Goal: Information Seeking & Learning: Learn about a topic

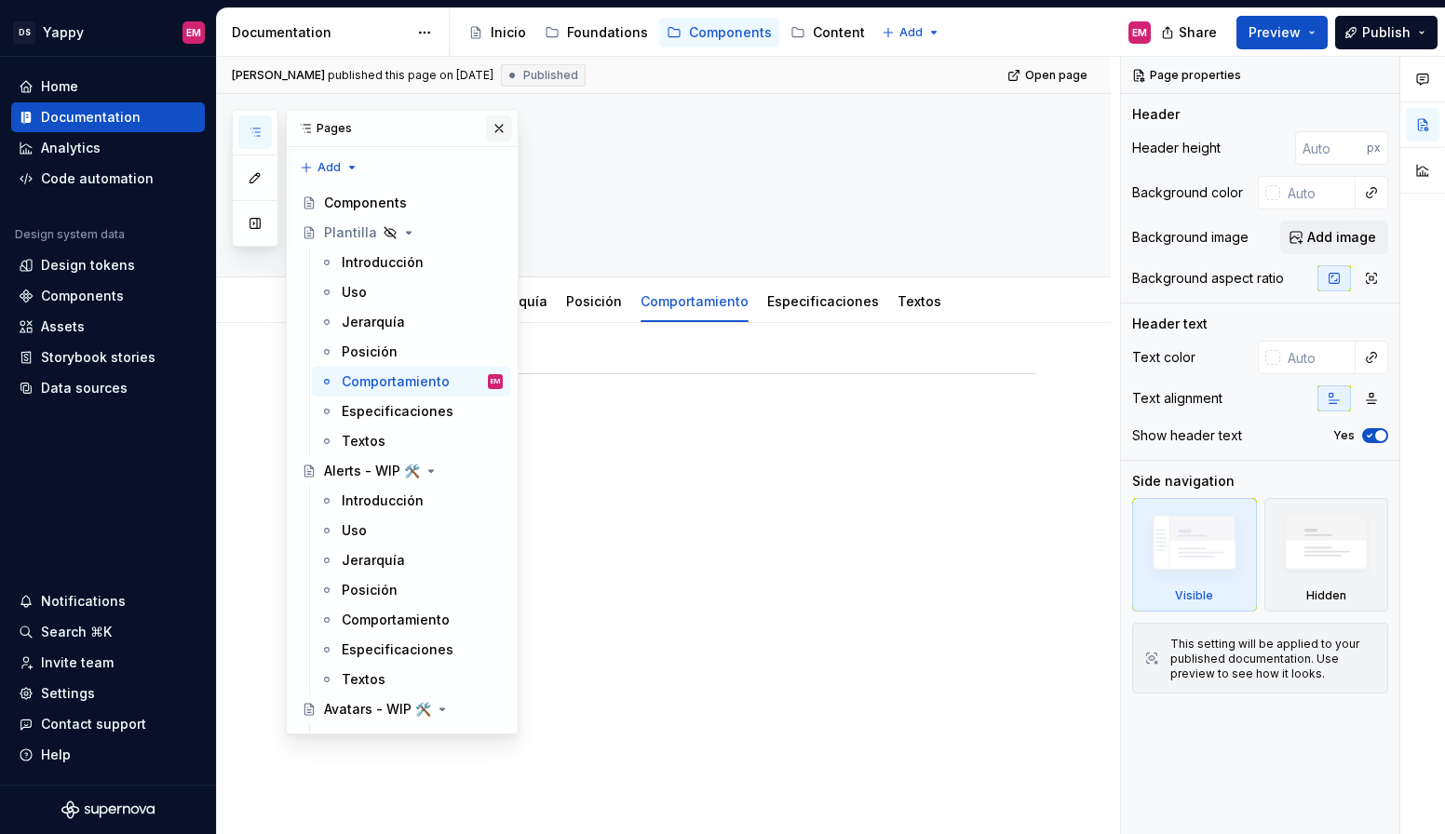
click at [497, 128] on button "button" at bounding box center [499, 128] width 26 height 26
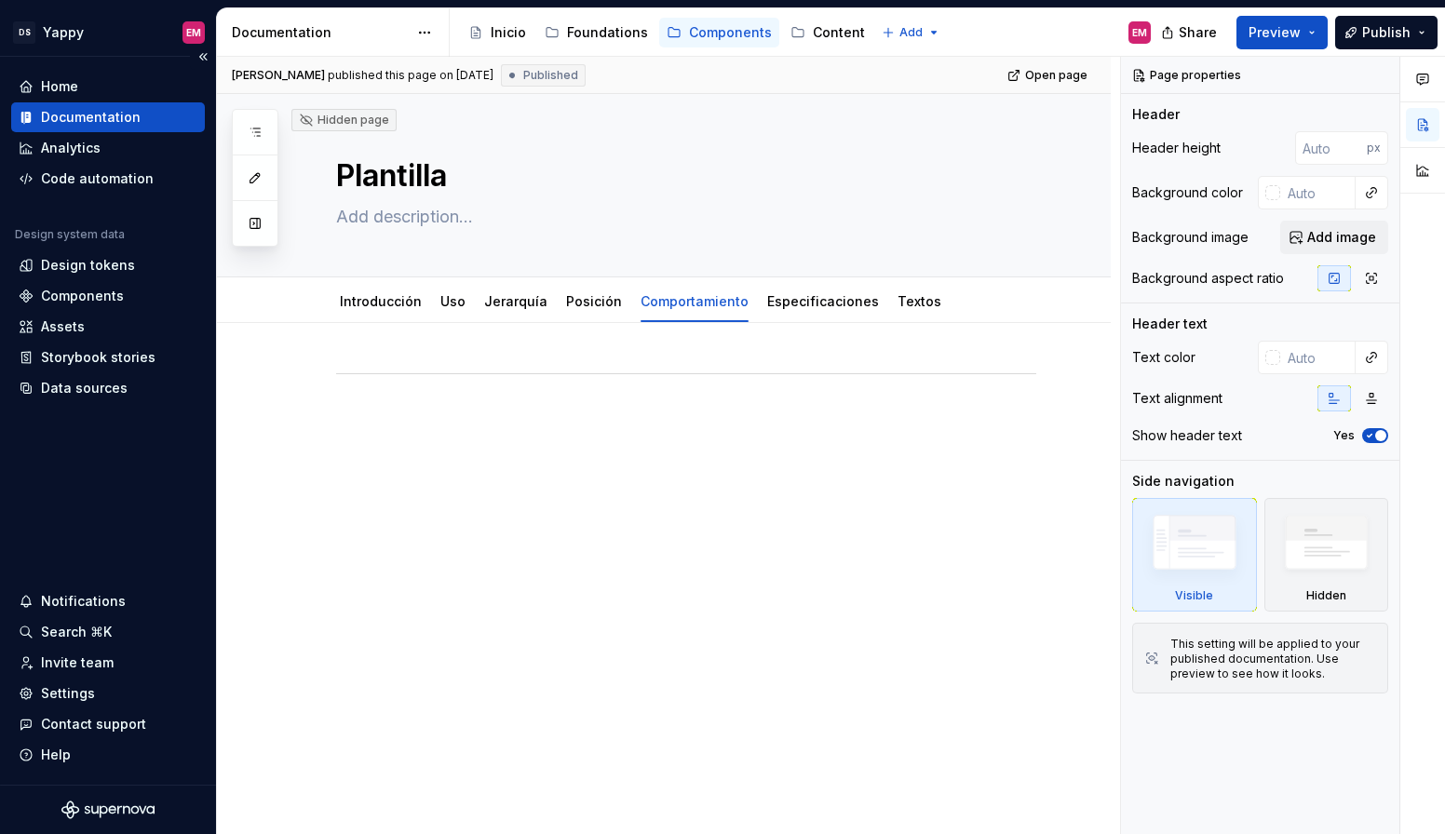
click at [77, 120] on div "Documentation" at bounding box center [91, 117] width 100 height 19
click at [92, 30] on html "DS Yappy EM Home Documentation Analytics Code automation Design system data Des…" at bounding box center [722, 417] width 1445 height 834
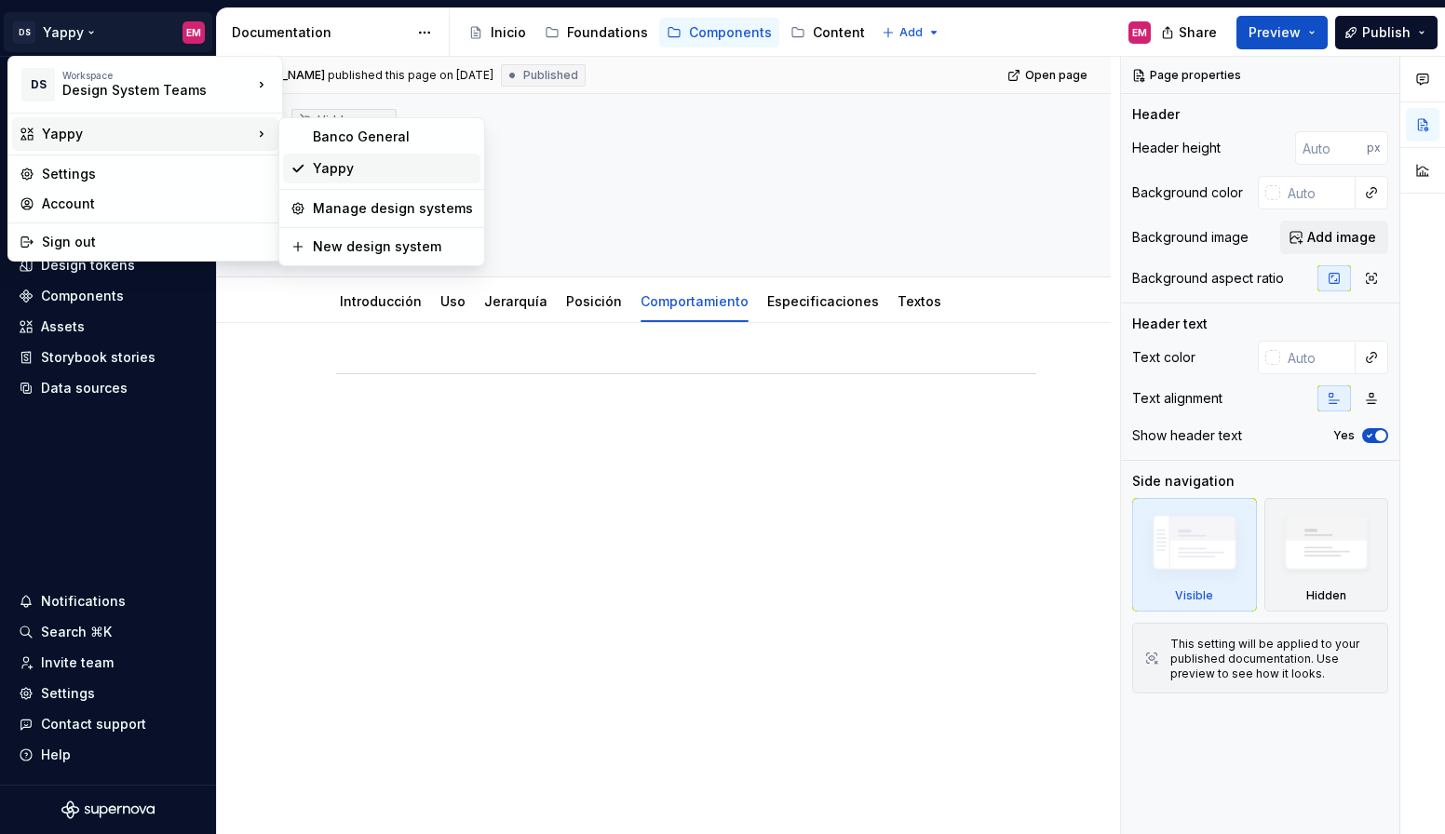
click at [339, 171] on div "Yappy" at bounding box center [393, 168] width 160 height 19
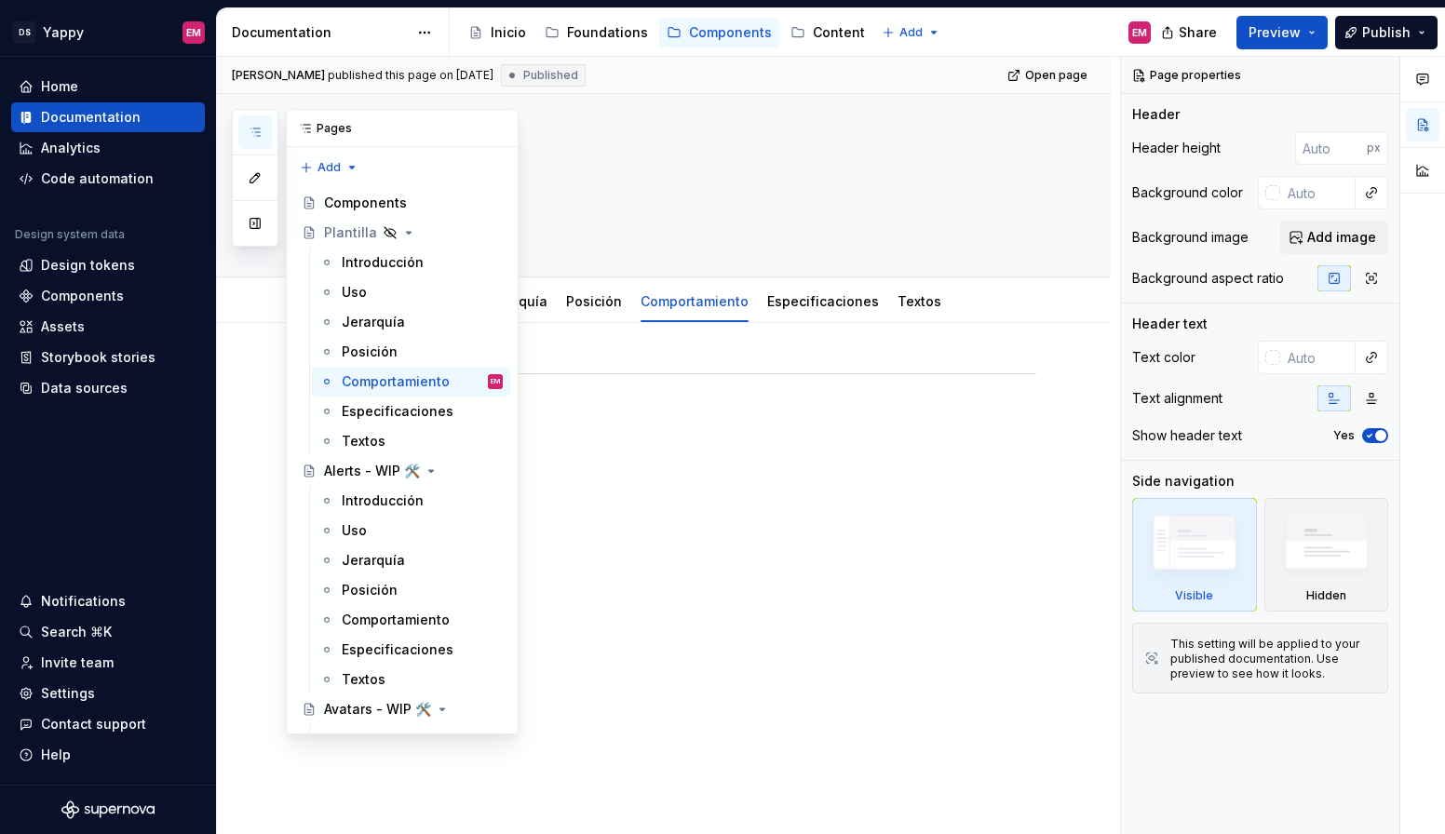
click at [247, 132] on button "button" at bounding box center [255, 132] width 34 height 34
click at [346, 230] on div "Plantilla" at bounding box center [350, 232] width 53 height 19
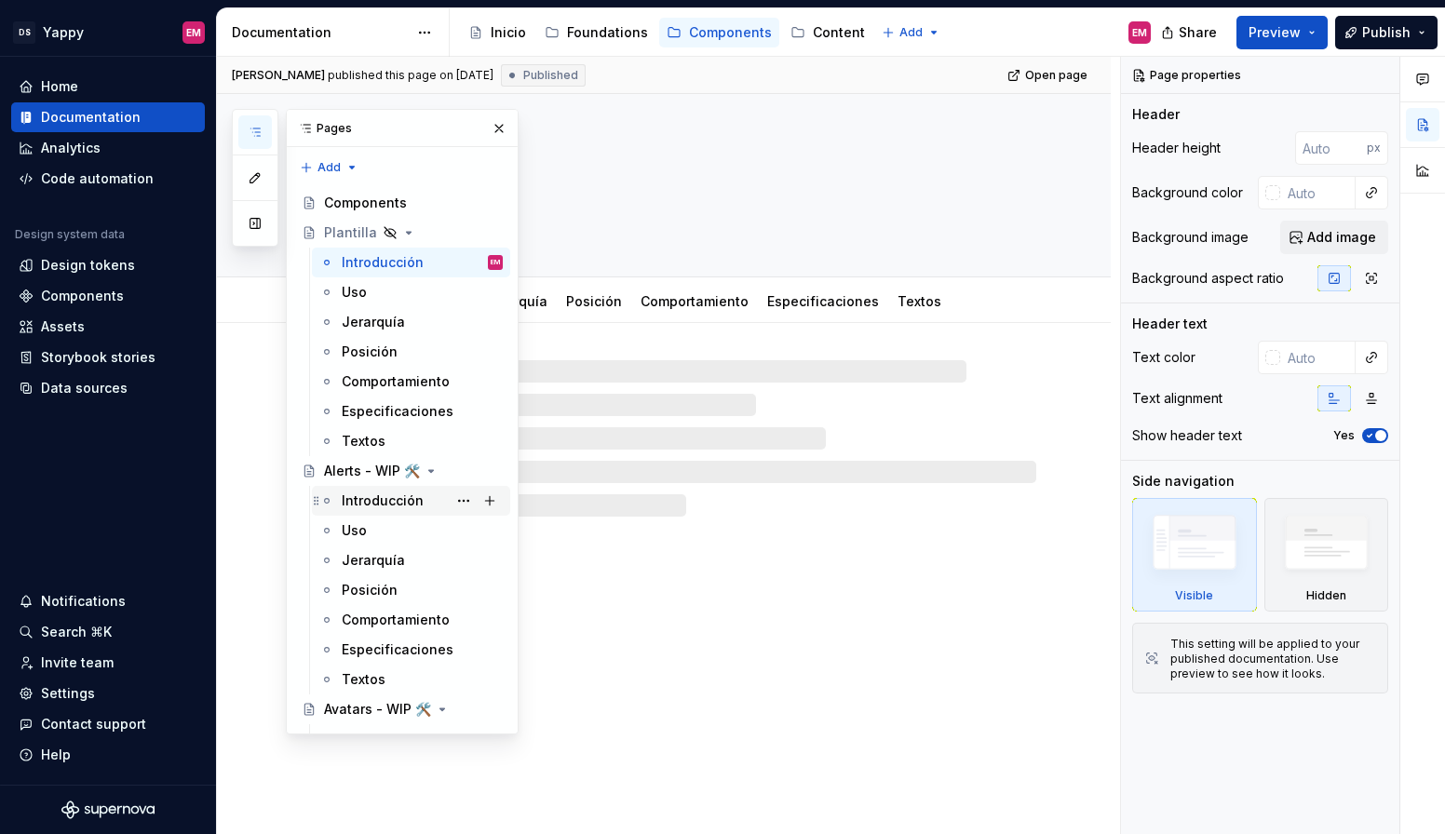
click at [383, 488] on div "Introducción" at bounding box center [422, 501] width 161 height 26
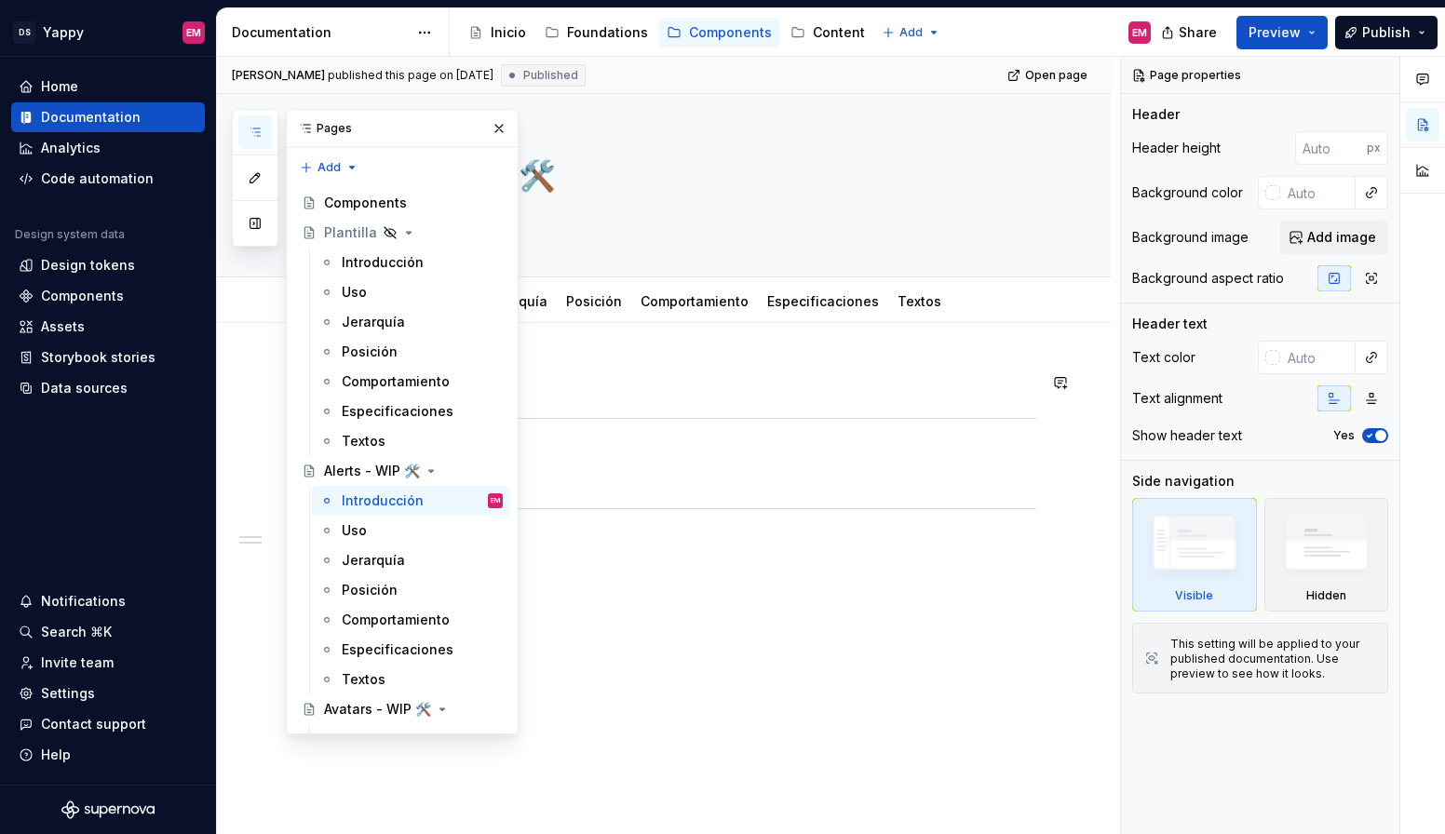
click at [621, 371] on h2 "Descripción" at bounding box center [686, 383] width 700 height 30
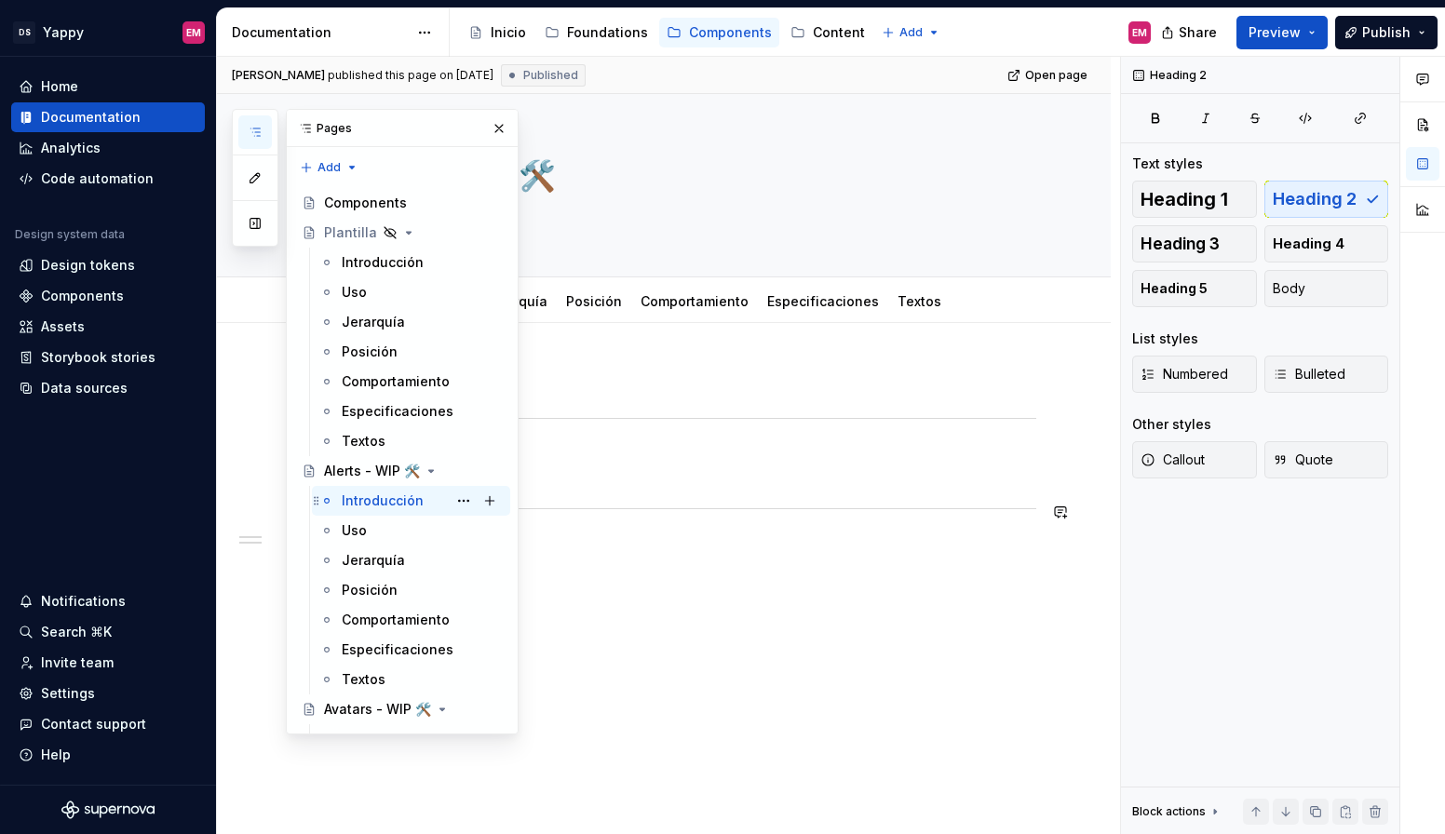
click at [382, 498] on div "Introducción" at bounding box center [383, 500] width 82 height 19
type textarea "*"
